Goal: Transaction & Acquisition: Purchase product/service

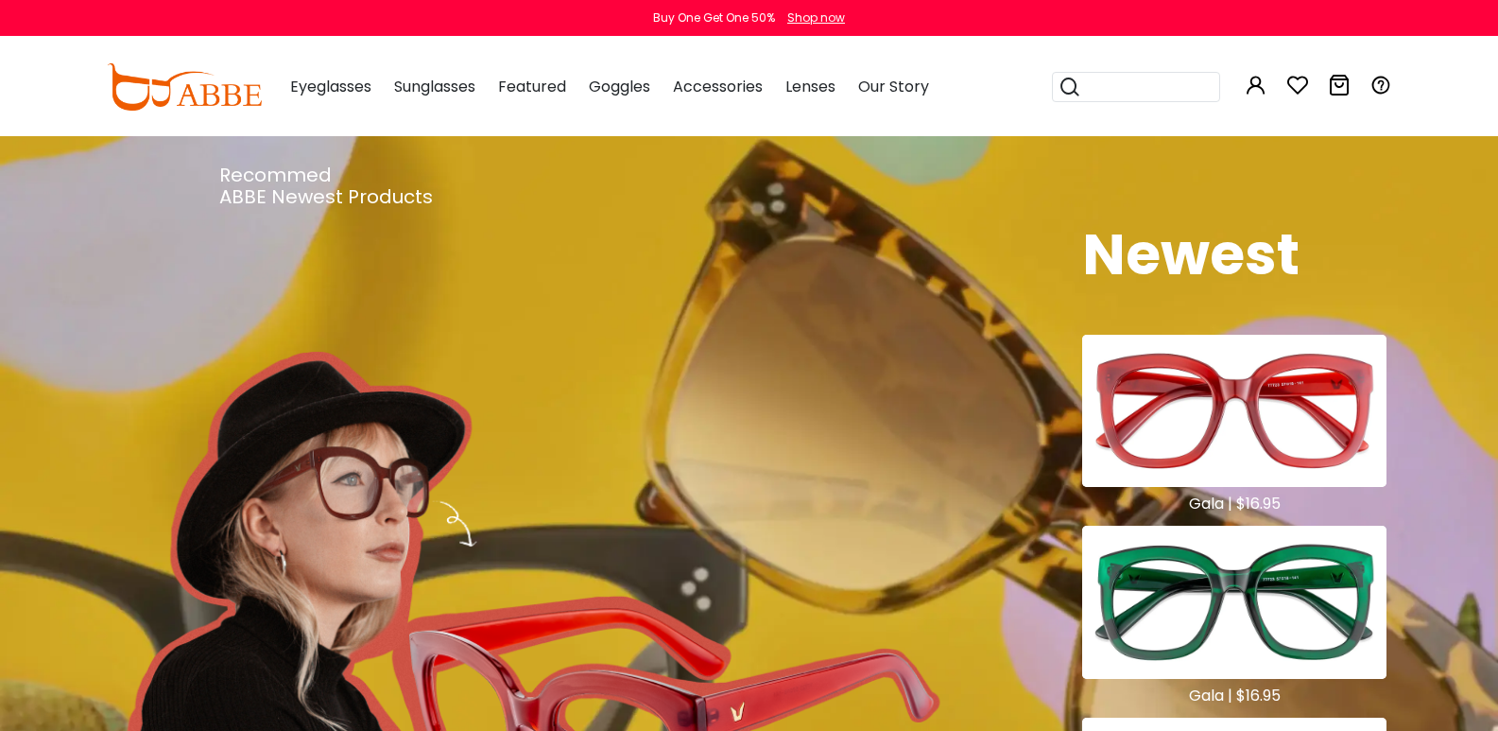
scroll to position [567, 0]
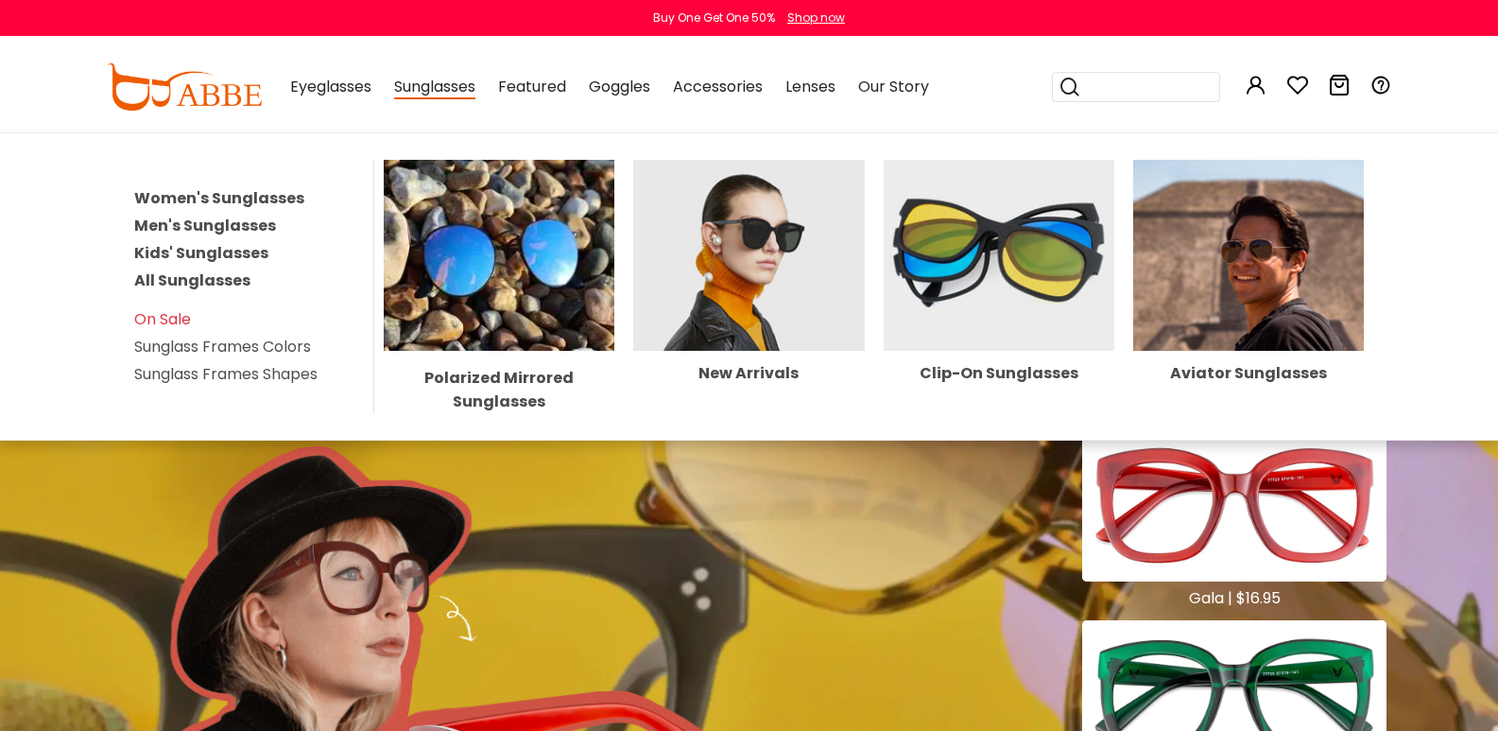
click at [396, 96] on span "Sunglasses" at bounding box center [434, 88] width 81 height 24
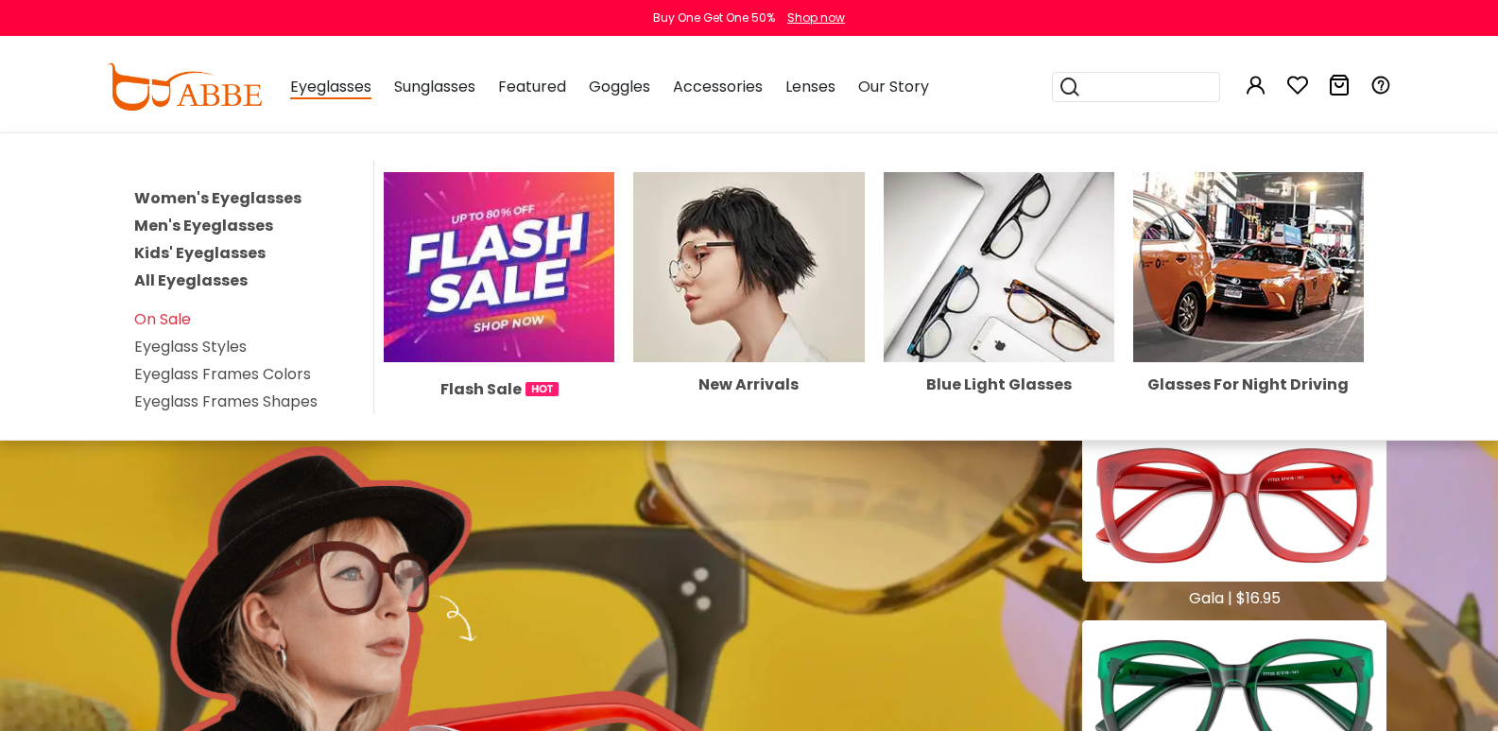
click at [295, 89] on span "Eyeglasses" at bounding box center [330, 88] width 81 height 24
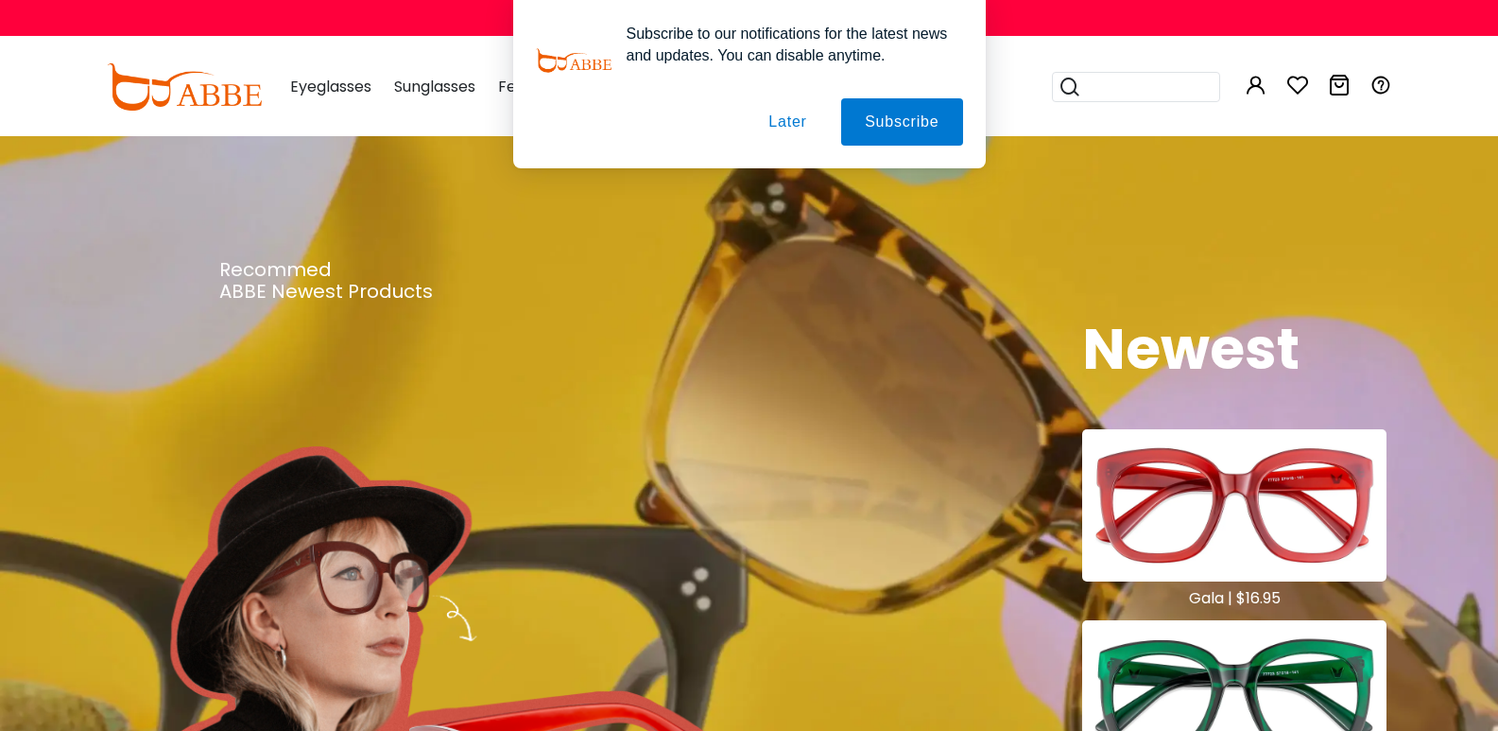
click at [495, 105] on div "Subscribe to our notifications for the latest news and updates. You can disable…" at bounding box center [749, 84] width 1498 height 168
click at [794, 126] on button "Later" at bounding box center [787, 121] width 85 height 47
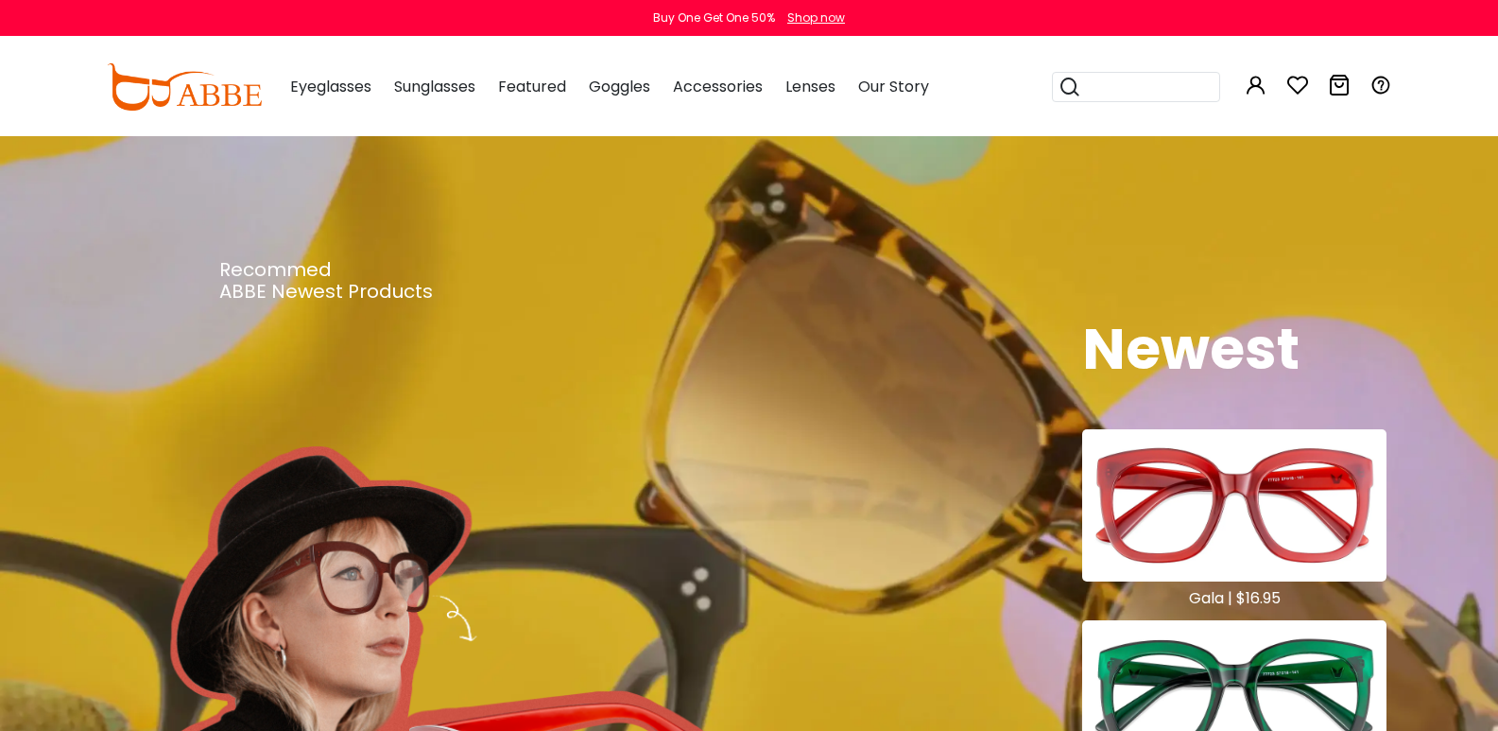
click at [340, 91] on div "Eyeglasses Women's Eyeglasses Men's Eyeglasses Kids' Eyeglasses All Eyeglasses …" at bounding box center [600, 87] width 658 height 95
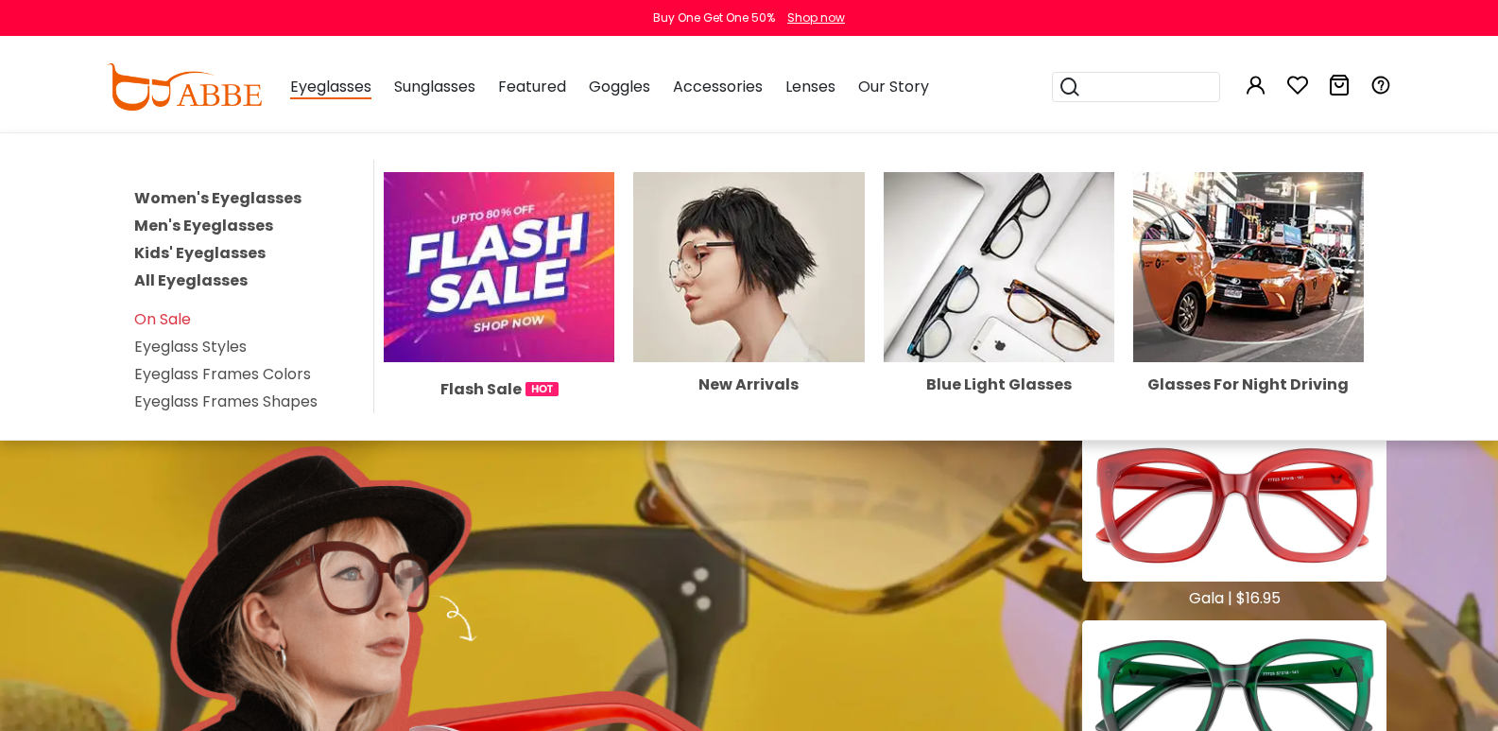
click at [304, 93] on span "Eyeglasses" at bounding box center [330, 88] width 81 height 24
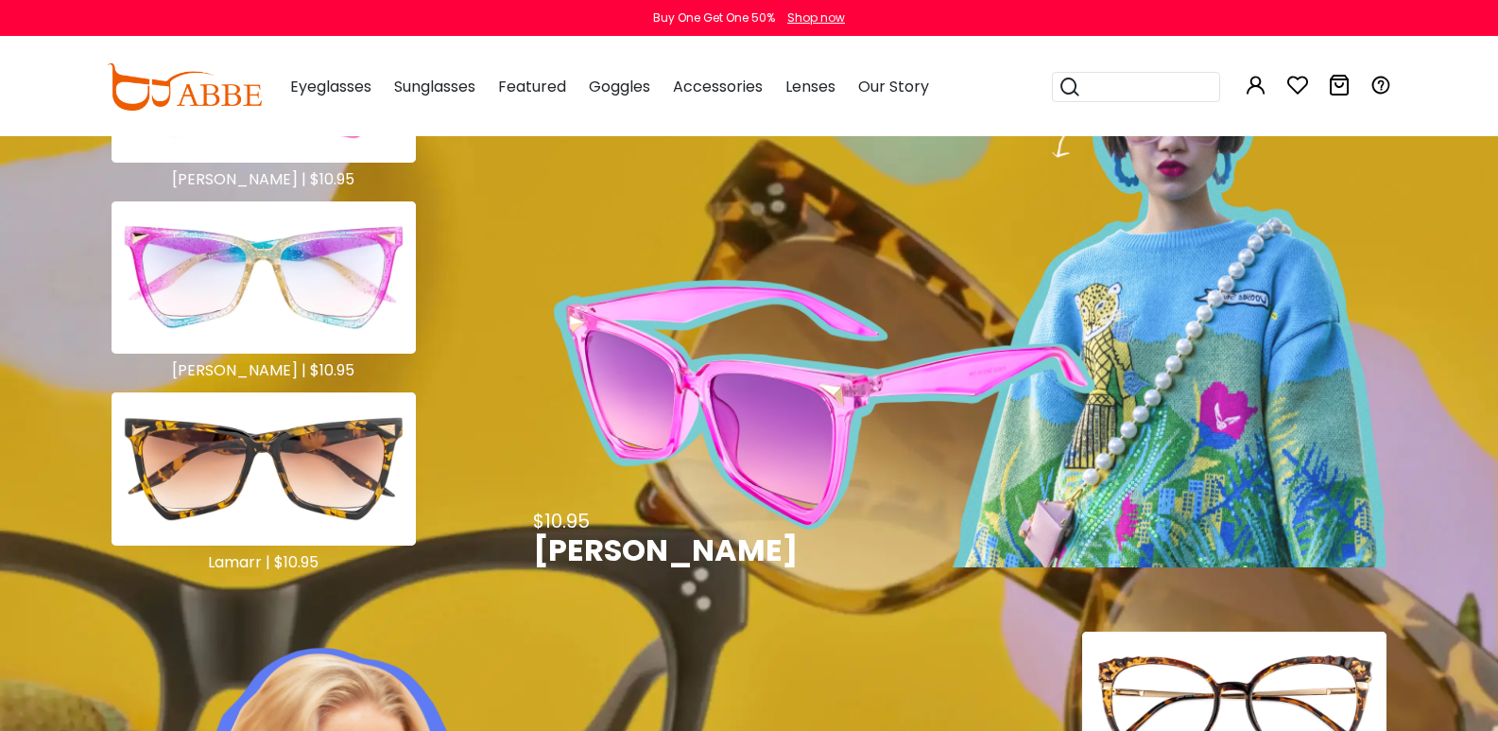
scroll to position [1512, 0]
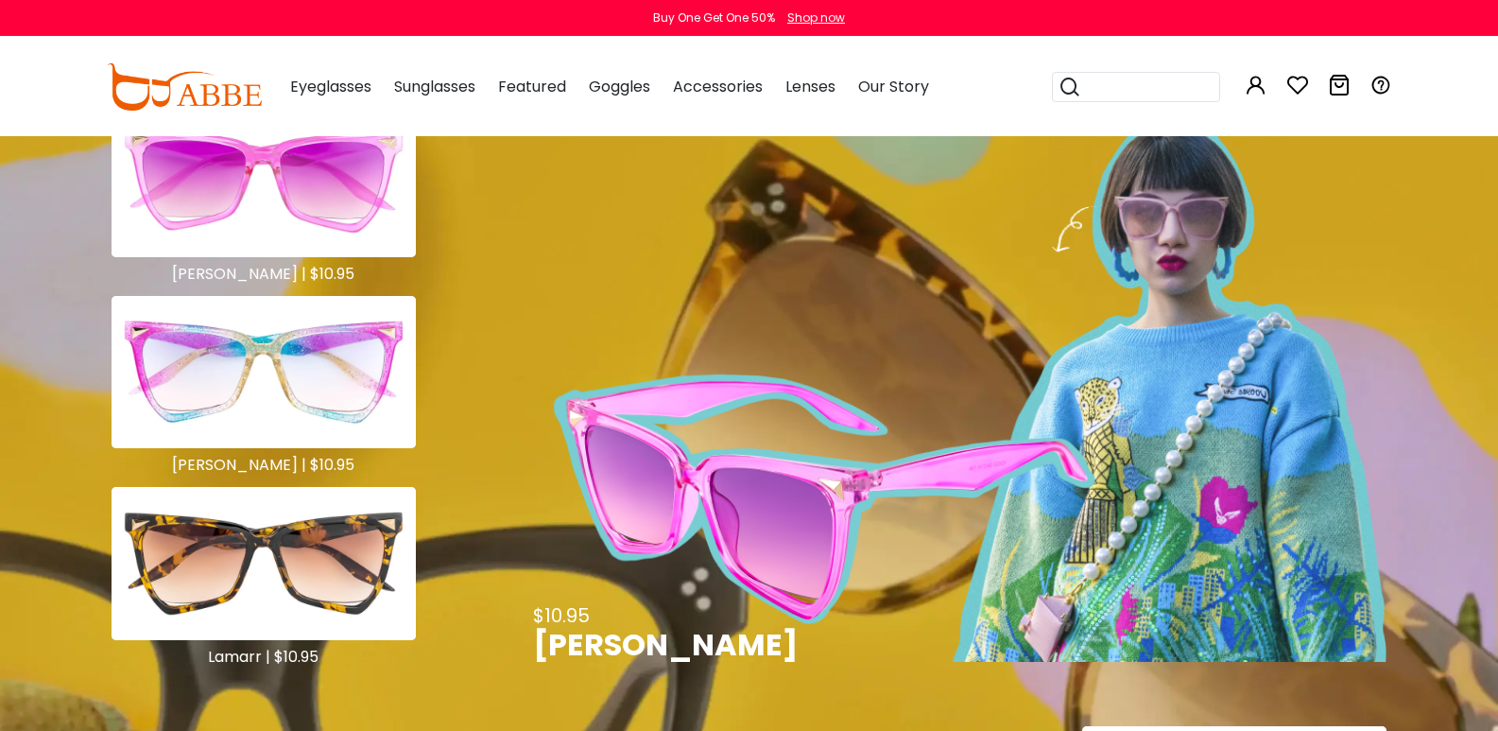
click at [253, 394] on img at bounding box center [264, 372] width 305 height 152
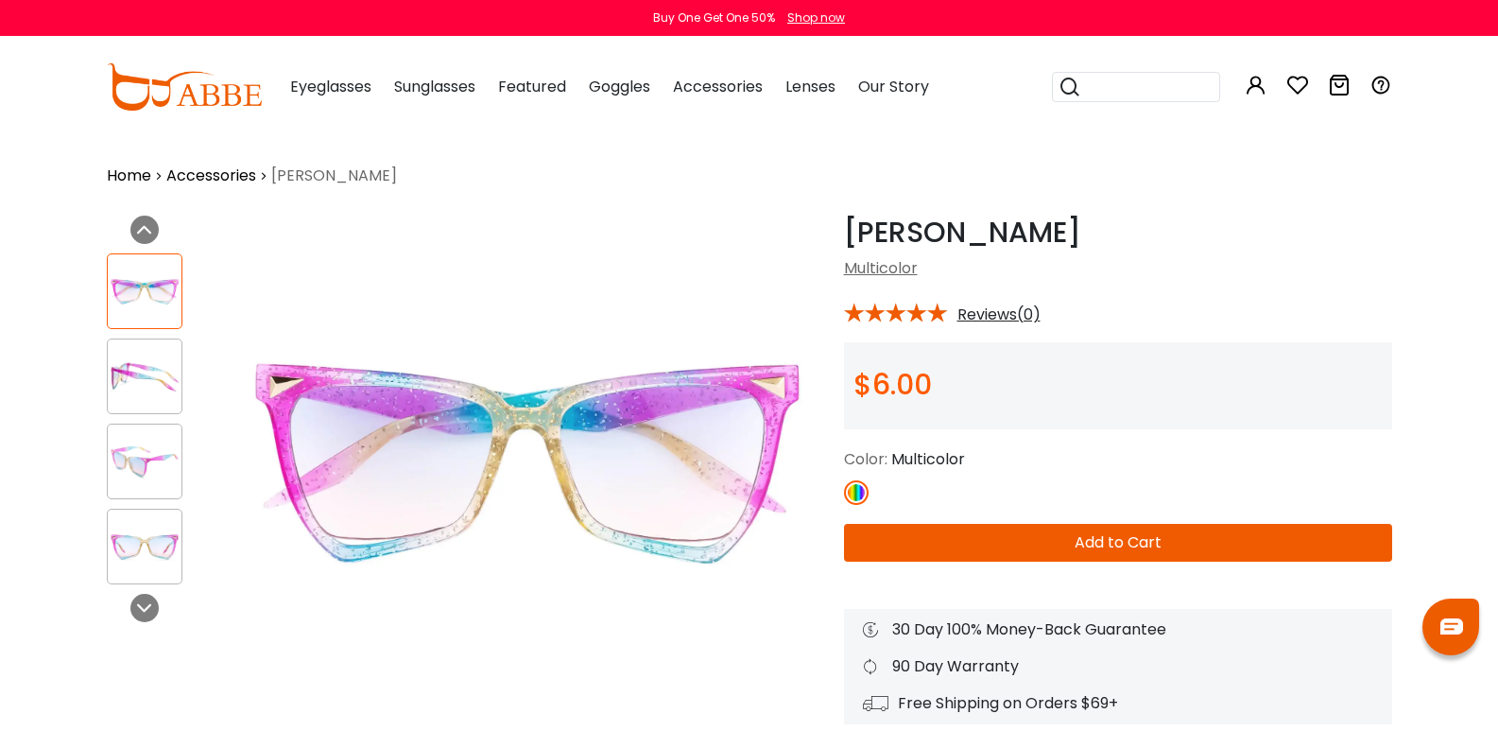
click at [996, 562] on div "Marlena Multicolor Multicolor * Reviews(0) $6.00 Color: Multicolor" at bounding box center [1118, 470] width 548 height 509
click at [1003, 556] on button "Add to Cart" at bounding box center [1118, 543] width 548 height 38
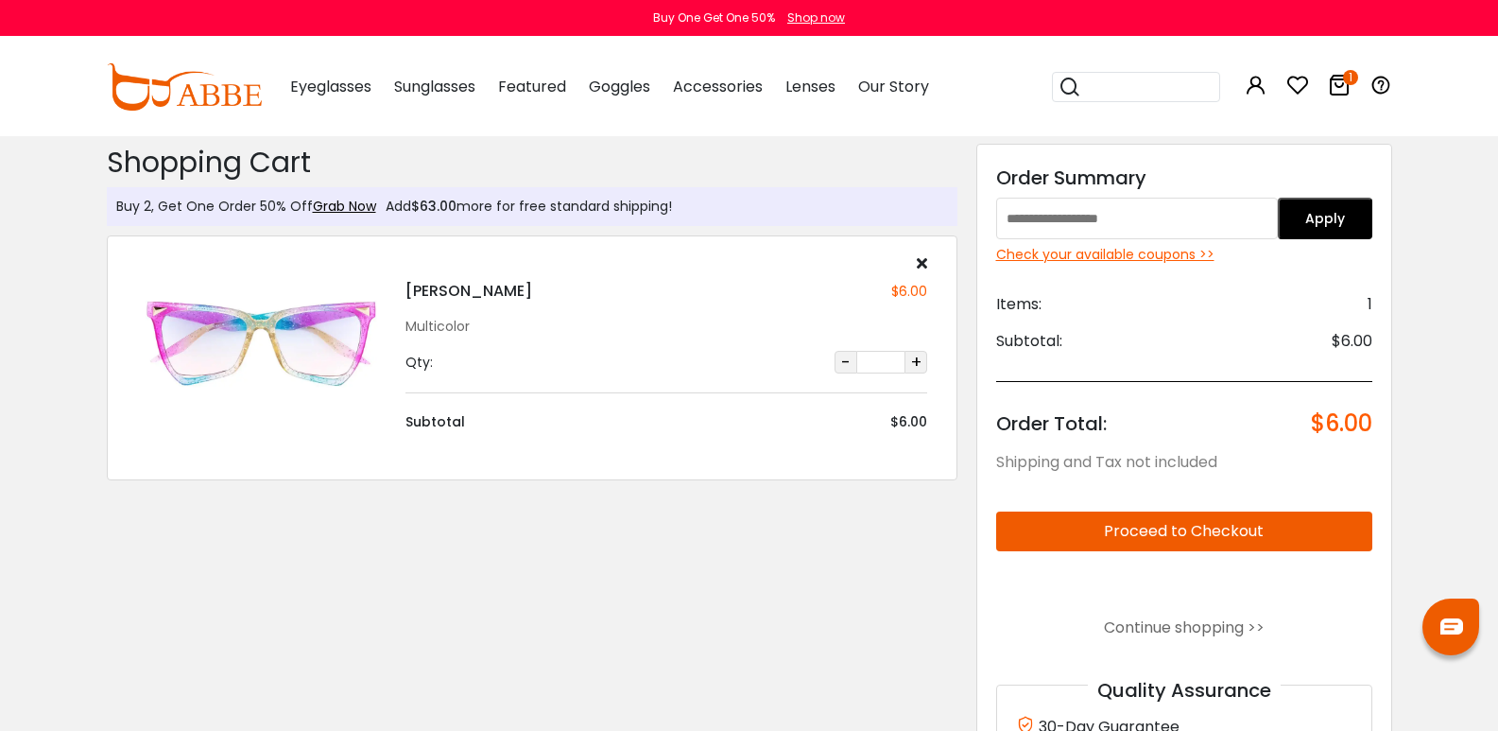
click at [1133, 521] on button "Proceed to Checkout" at bounding box center [1184, 531] width 376 height 40
click at [1142, 221] on input "text" at bounding box center [1137, 219] width 283 height 42
type input "*"
paste input "*********"
type input "*********"
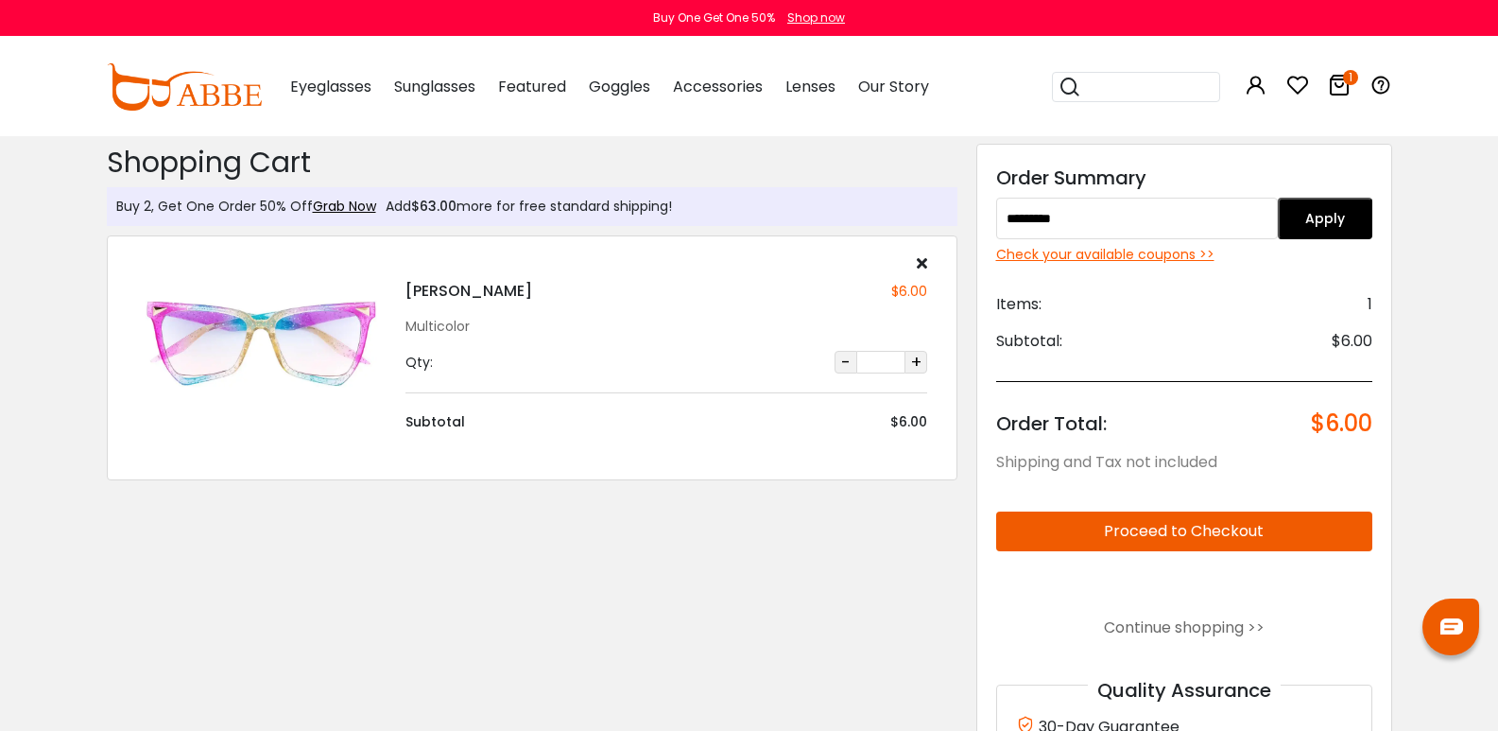
click at [1347, 228] on button "Apply" at bounding box center [1325, 219] width 95 height 42
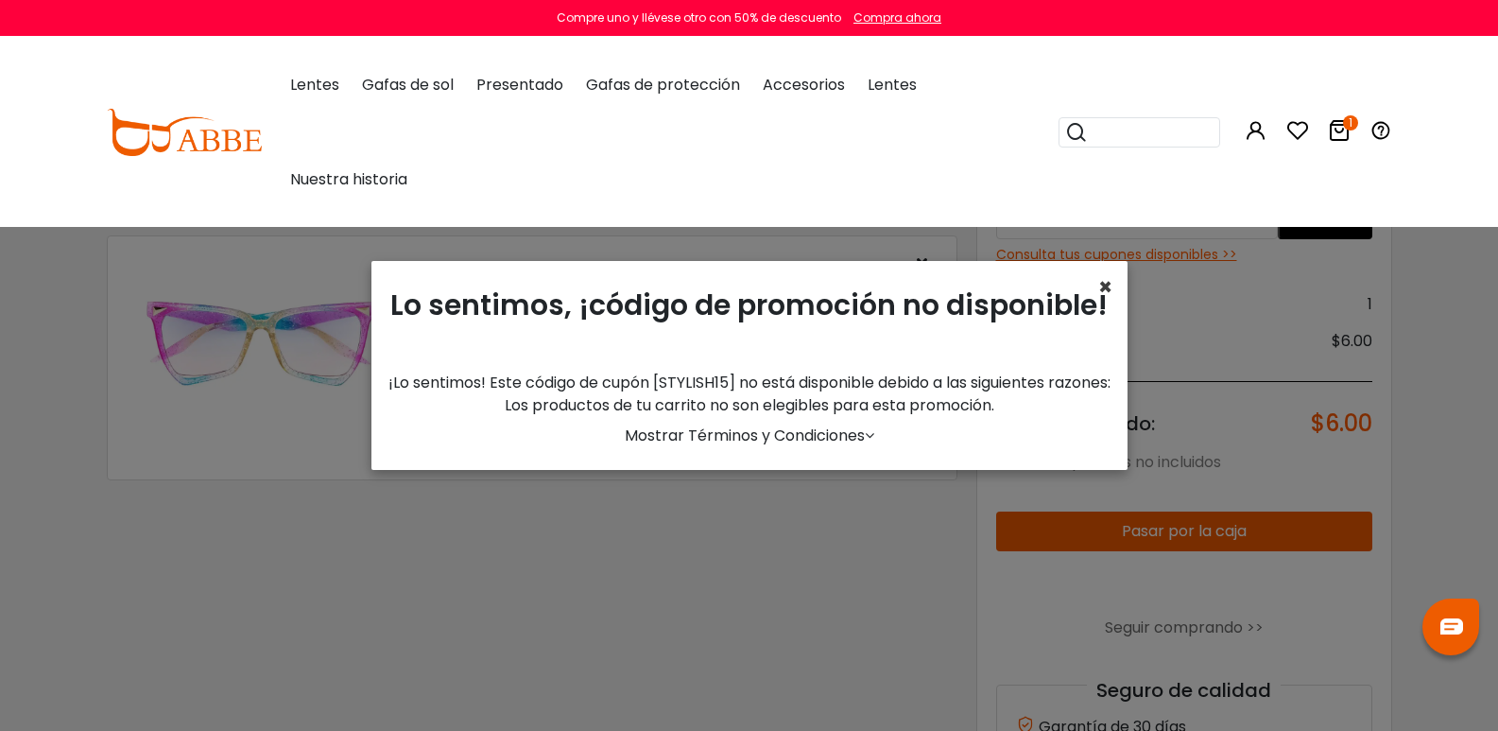
click at [1105, 287] on font "×" at bounding box center [1105, 286] width 14 height 31
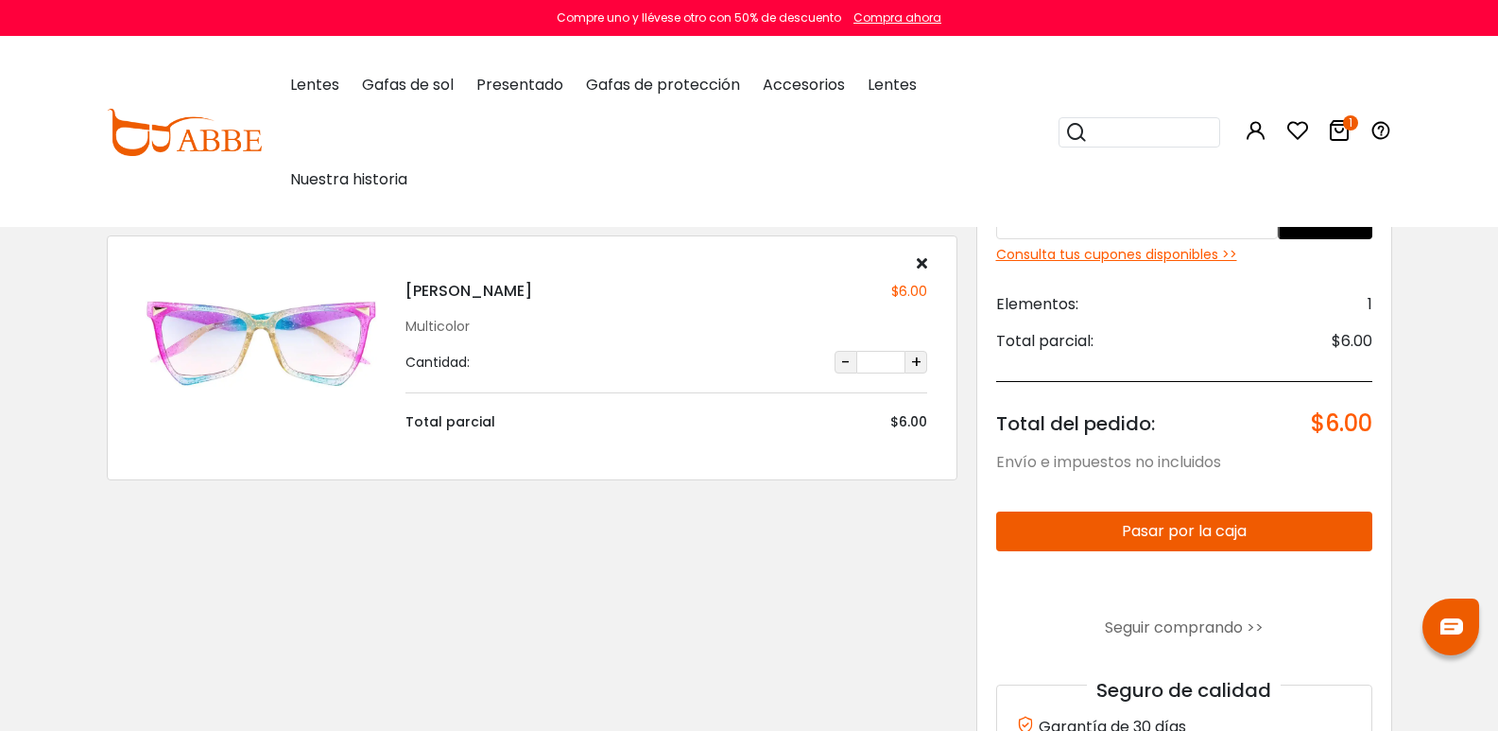
click at [1258, 513] on button "Pasar por la caja" at bounding box center [1184, 531] width 376 height 40
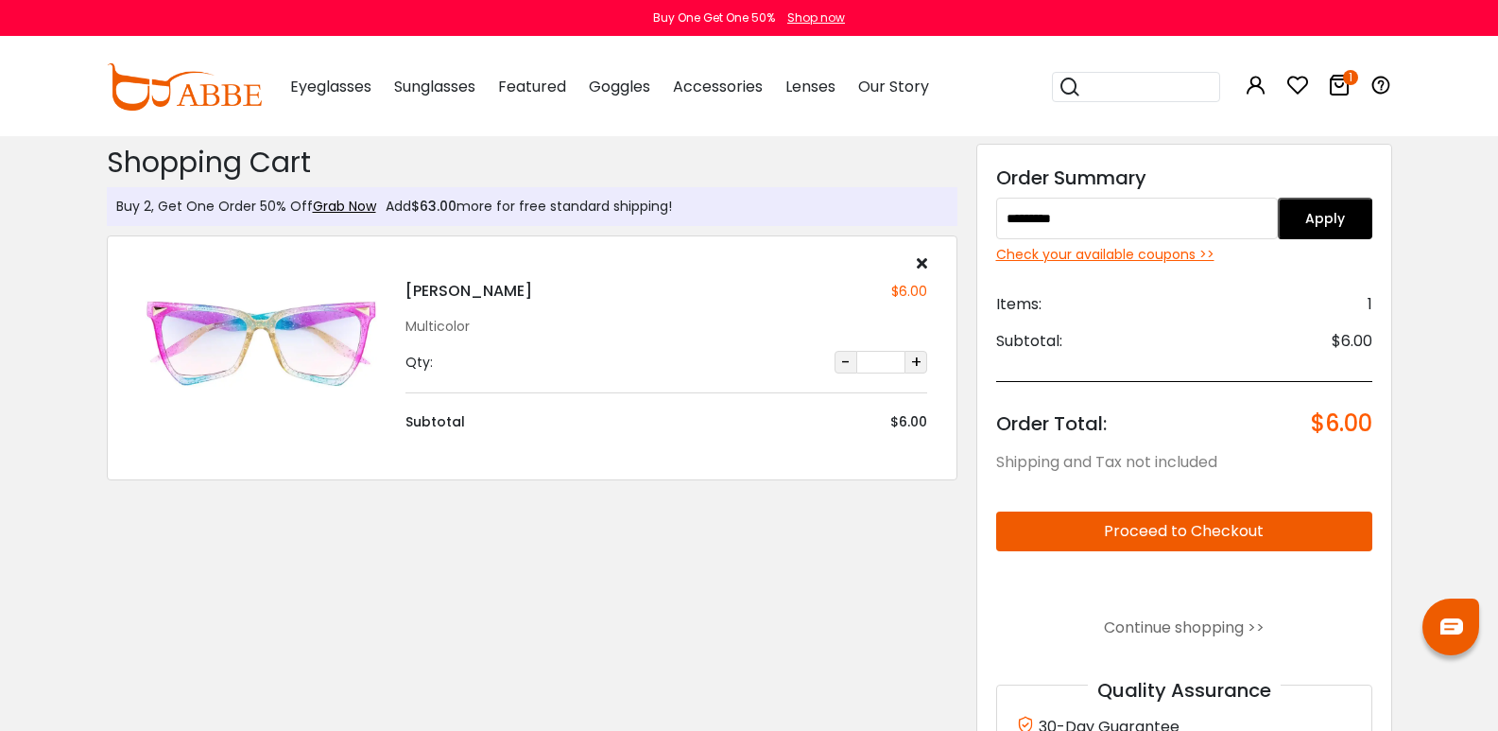
click at [927, 361] on button "+" at bounding box center [916, 362] width 23 height 23
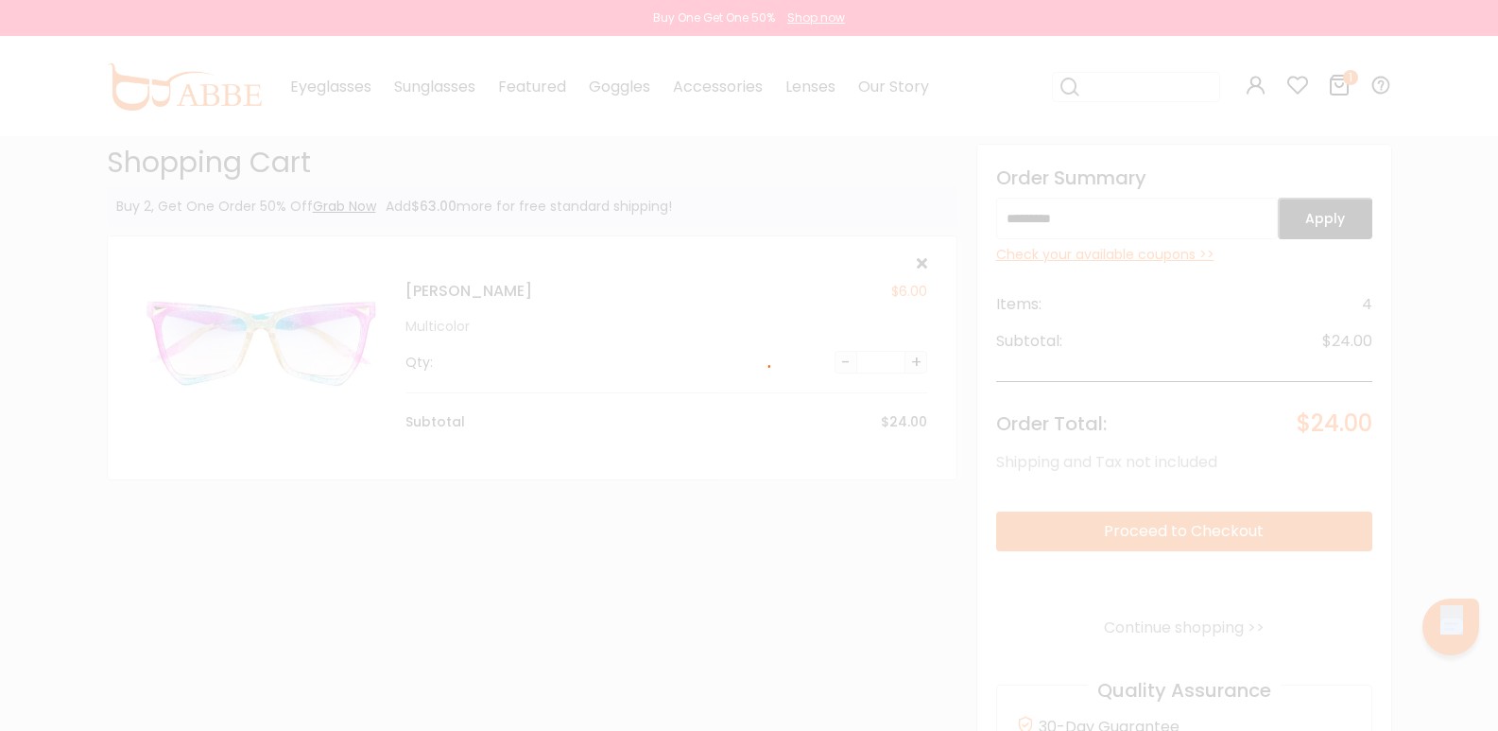
click at [941, 361] on div at bounding box center [749, 365] width 1498 height 731
click at [927, 361] on button "+" at bounding box center [916, 362] width 23 height 23
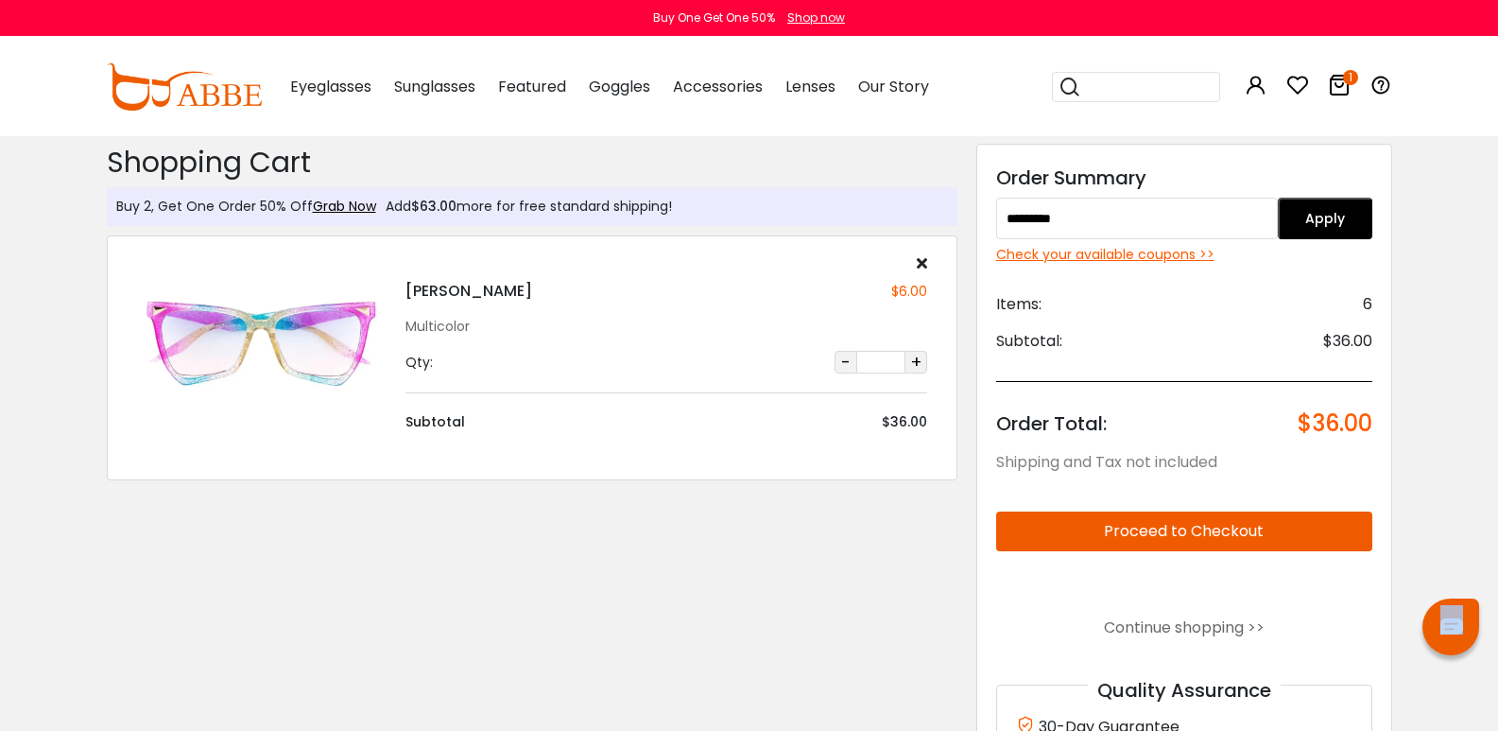
click at [1334, 222] on button "Apply" at bounding box center [1325, 219] width 95 height 42
